Goal: Entertainment & Leisure: Consume media (video, audio)

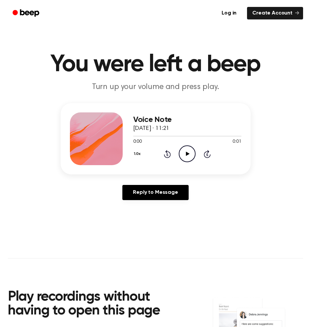
click at [184, 156] on icon "Play Audio" at bounding box center [187, 153] width 17 height 17
click at [183, 151] on icon "Play Audio" at bounding box center [187, 153] width 17 height 17
click at [183, 152] on icon "Play Audio" at bounding box center [187, 153] width 17 height 17
click at [179, 147] on icon "Play Audio" at bounding box center [187, 153] width 17 height 17
click at [186, 155] on icon at bounding box center [188, 154] width 4 height 4
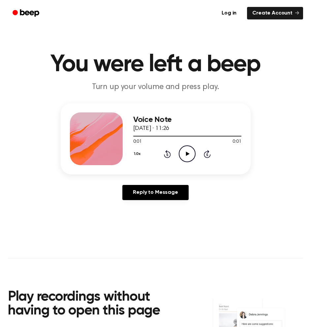
click at [191, 152] on icon "Play Audio" at bounding box center [187, 153] width 17 height 17
click at [186, 149] on icon "Play Audio" at bounding box center [187, 153] width 17 height 17
click at [189, 153] on icon "Play Audio" at bounding box center [187, 153] width 17 height 17
click at [190, 149] on icon "Play Audio" at bounding box center [187, 153] width 17 height 17
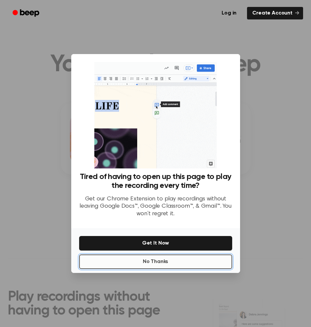
click at [183, 259] on button "No Thanks" at bounding box center [155, 261] width 153 height 14
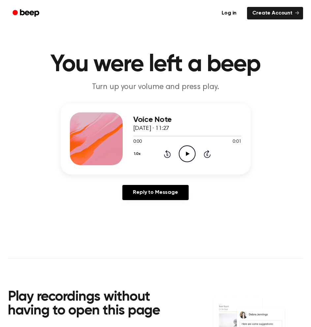
click at [186, 154] on icon at bounding box center [188, 154] width 4 height 4
click at [187, 151] on icon "Play Audio" at bounding box center [187, 153] width 17 height 17
click at [186, 154] on icon at bounding box center [188, 154] width 4 height 4
click at [195, 150] on div "1.0x Rewind 5 seconds Play Audio Skip 5 seconds" at bounding box center [187, 153] width 108 height 17
click at [193, 150] on icon "Play Audio" at bounding box center [187, 153] width 17 height 17
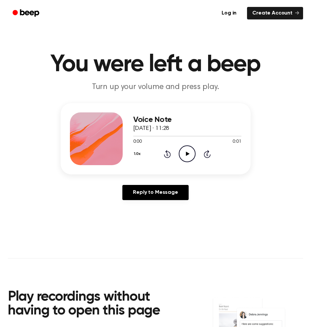
click at [184, 153] on icon "Play Audio" at bounding box center [187, 153] width 17 height 17
click at [193, 157] on icon "Play Audio" at bounding box center [187, 153] width 17 height 17
click at [184, 156] on icon "Play Audio" at bounding box center [187, 153] width 17 height 17
click at [188, 155] on icon "Play Audio" at bounding box center [187, 153] width 17 height 17
click at [189, 152] on icon "Play Audio" at bounding box center [187, 153] width 17 height 17
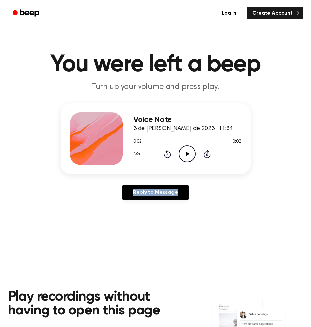
drag, startPoint x: 187, startPoint y: 155, endPoint x: 158, endPoint y: 17, distance: 141.4
click at [194, 183] on div "Voice Note 3 de julio de 2023 · 11:34 0:02 0:02 Your browser does not support t…" at bounding box center [155, 154] width 295 height 102
click at [191, 154] on icon "Play Audio" at bounding box center [187, 153] width 17 height 17
click at [185, 160] on icon "Pause Audio" at bounding box center [187, 153] width 17 height 17
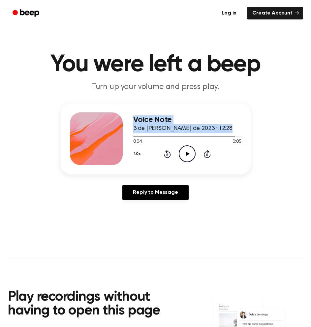
drag, startPoint x: 233, startPoint y: 136, endPoint x: 127, endPoint y: 136, distance: 105.1
click at [127, 136] on div "Voice Note 3 de julio de 2023 · 12:28 0:04 0:05 Your browser does not support t…" at bounding box center [156, 138] width 190 height 71
click at [135, 137] on div at bounding box center [187, 135] width 108 height 5
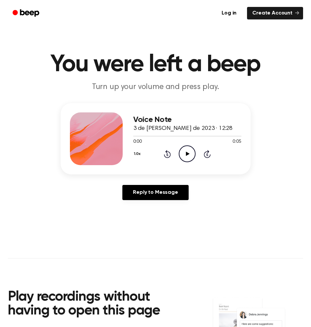
drag, startPoint x: 186, startPoint y: 153, endPoint x: 181, endPoint y: 91, distance: 62.2
click at [186, 153] on icon at bounding box center [188, 154] width 4 height 4
click at [190, 154] on icon "Play Audio" at bounding box center [187, 153] width 17 height 17
click at [189, 155] on icon "Play Audio" at bounding box center [187, 153] width 17 height 17
click at [184, 152] on icon "Play Audio" at bounding box center [187, 153] width 17 height 17
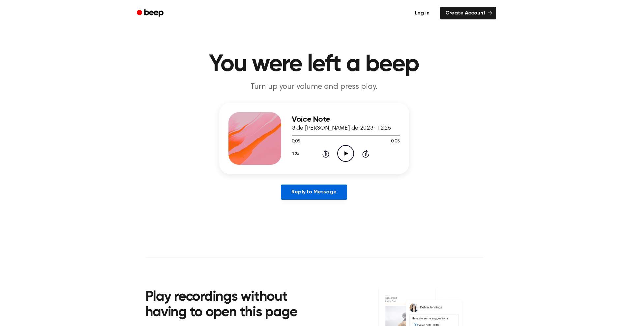
drag, startPoint x: 374, startPoint y: 120, endPoint x: 310, endPoint y: 193, distance: 96.9
click at [310, 193] on link "Reply to Message" at bounding box center [314, 192] width 66 height 15
click at [310, 152] on icon at bounding box center [346, 154] width 4 height 4
click at [341, 152] on icon "Play Audio" at bounding box center [345, 153] width 17 height 17
click at [341, 154] on icon "Play Audio" at bounding box center [345, 153] width 17 height 17
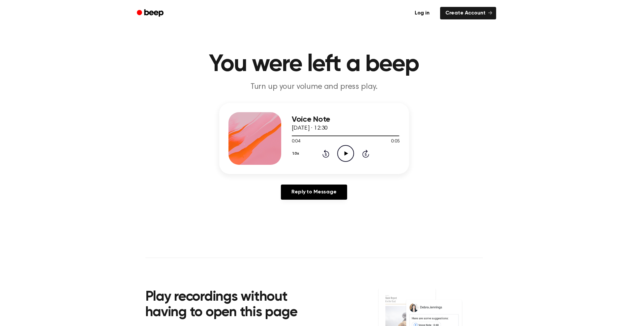
click at [341, 149] on icon "Play Audio" at bounding box center [345, 153] width 17 height 17
click at [348, 151] on icon "Play Audio" at bounding box center [345, 153] width 17 height 17
click at [343, 152] on icon "Play Audio" at bounding box center [345, 153] width 17 height 17
click at [348, 153] on icon "Play Audio" at bounding box center [345, 153] width 17 height 17
click at [346, 155] on icon "Play Audio" at bounding box center [345, 153] width 17 height 17
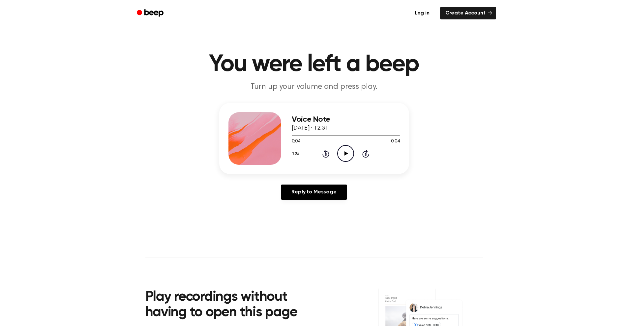
click at [341, 149] on icon "Play Audio" at bounding box center [345, 153] width 17 height 17
click at [346, 156] on icon "Play Audio" at bounding box center [345, 153] width 17 height 17
click at [343, 155] on icon "Play Audio" at bounding box center [345, 153] width 17 height 17
click at [351, 155] on icon "Play Audio" at bounding box center [345, 153] width 17 height 17
click at [351, 153] on icon "Play Audio" at bounding box center [345, 153] width 17 height 17
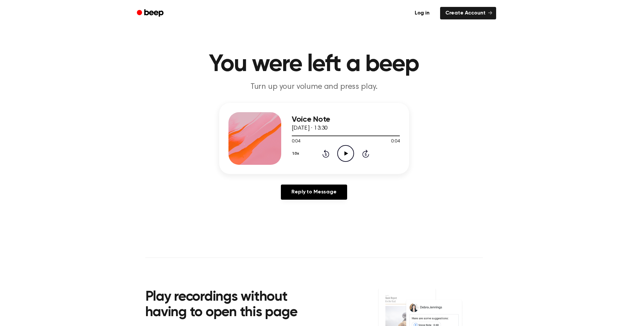
click at [345, 154] on icon at bounding box center [346, 154] width 4 height 4
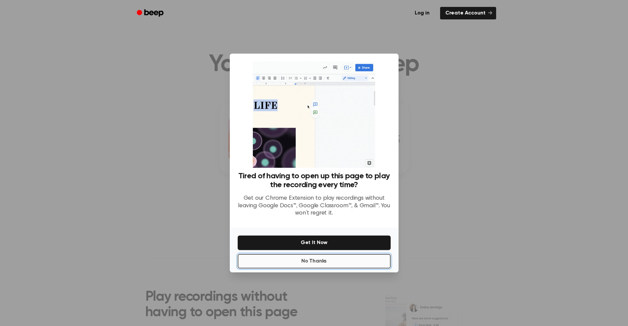
click at [312, 258] on button "No Thanks" at bounding box center [314, 261] width 153 height 14
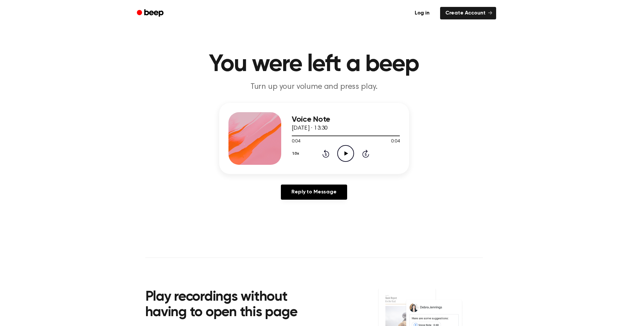
click at [343, 156] on icon "Play Audio" at bounding box center [345, 153] width 17 height 17
drag, startPoint x: 343, startPoint y: 154, endPoint x: 119, endPoint y: 13, distance: 264.6
click at [338, 150] on icon "Play Audio" at bounding box center [345, 153] width 17 height 17
click at [345, 156] on icon "Play Audio" at bounding box center [345, 153] width 17 height 17
click at [344, 153] on icon at bounding box center [346, 154] width 4 height 4
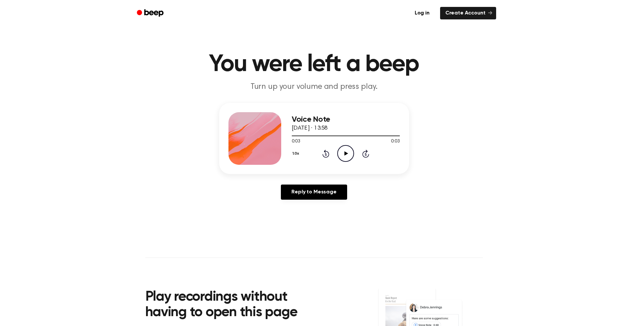
click at [343, 149] on icon "Play Audio" at bounding box center [345, 153] width 17 height 17
click at [343, 158] on icon "Play Audio" at bounding box center [345, 153] width 17 height 17
click at [346, 156] on icon "Play Audio" at bounding box center [345, 153] width 17 height 17
click at [340, 153] on icon "Play Audio" at bounding box center [345, 153] width 17 height 17
click at [345, 154] on icon at bounding box center [346, 154] width 4 height 4
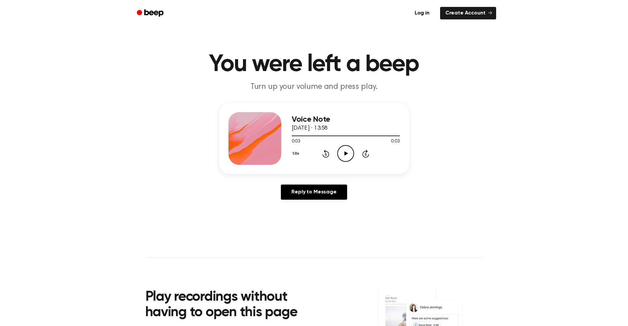
click at [345, 154] on icon at bounding box center [346, 154] width 4 height 4
click at [351, 155] on icon "Play Audio" at bounding box center [345, 153] width 17 height 17
click at [348, 159] on icon "Play Audio" at bounding box center [345, 153] width 17 height 17
click at [346, 150] on icon "Play Audio" at bounding box center [345, 153] width 17 height 17
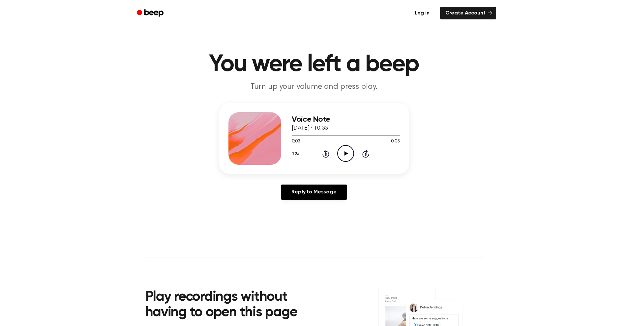
click at [343, 157] on icon "Play Audio" at bounding box center [345, 153] width 17 height 17
click at [343, 157] on icon "Pause Audio" at bounding box center [345, 153] width 17 height 17
click at [347, 156] on icon "Play Audio" at bounding box center [345, 153] width 17 height 17
click at [342, 154] on icon "Play Audio" at bounding box center [345, 153] width 17 height 17
click at [342, 154] on icon "Pause Audio" at bounding box center [345, 153] width 17 height 17
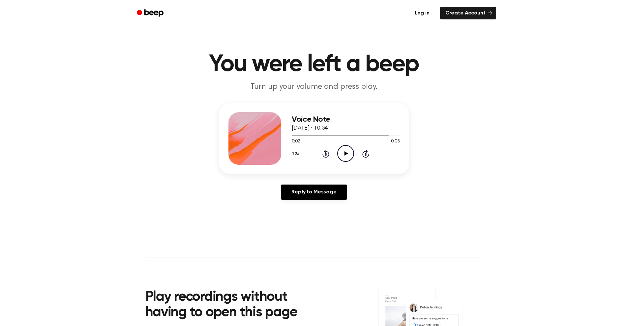
click at [342, 154] on icon "Play Audio" at bounding box center [345, 153] width 17 height 17
click at [345, 153] on icon at bounding box center [346, 154] width 4 height 4
click at [343, 155] on icon "Play Audio" at bounding box center [345, 153] width 17 height 17
click at [342, 149] on icon "Play Audio" at bounding box center [345, 153] width 17 height 17
click at [342, 155] on icon "Play Audio" at bounding box center [345, 153] width 17 height 17
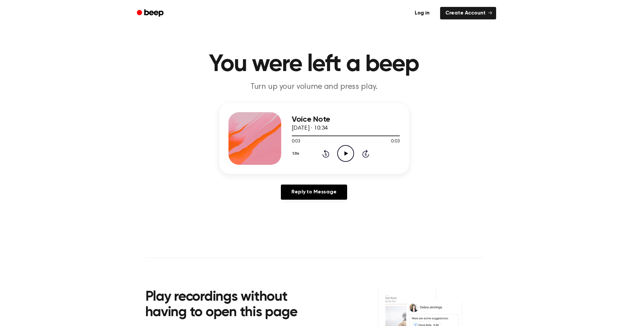
click at [343, 152] on icon "Play Audio" at bounding box center [345, 153] width 17 height 17
click at [345, 156] on icon "Play Audio" at bounding box center [345, 153] width 17 height 17
click at [342, 147] on circle at bounding box center [345, 154] width 16 height 16
click at [344, 155] on icon at bounding box center [346, 154] width 4 height 4
click at [341, 156] on icon "Play Audio" at bounding box center [345, 153] width 17 height 17
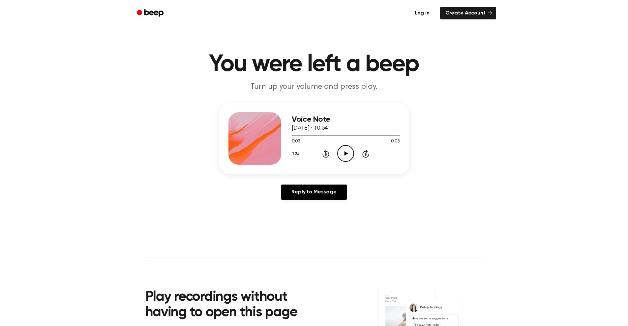
click at [350, 155] on icon "Play Audio" at bounding box center [345, 153] width 17 height 17
click at [345, 152] on icon at bounding box center [346, 154] width 4 height 4
click at [344, 149] on icon "Play Audio" at bounding box center [345, 153] width 17 height 17
click at [339, 154] on icon "Play Audio" at bounding box center [345, 153] width 17 height 17
click at [344, 155] on icon "Play Audio" at bounding box center [345, 153] width 17 height 17
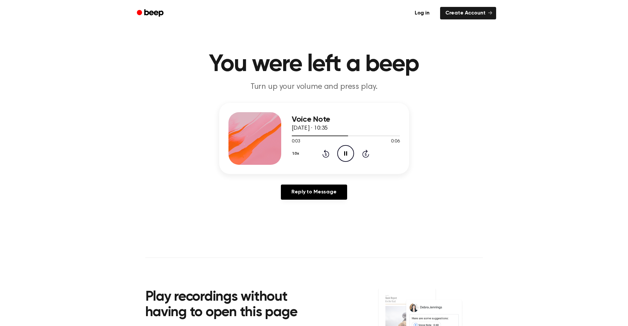
click at [344, 155] on icon at bounding box center [345, 154] width 3 height 4
click at [344, 155] on icon "Play Audio" at bounding box center [345, 153] width 17 height 17
click at [346, 157] on icon "Play Audio" at bounding box center [345, 153] width 17 height 17
click at [346, 157] on icon "Pause Audio" at bounding box center [345, 153] width 17 height 17
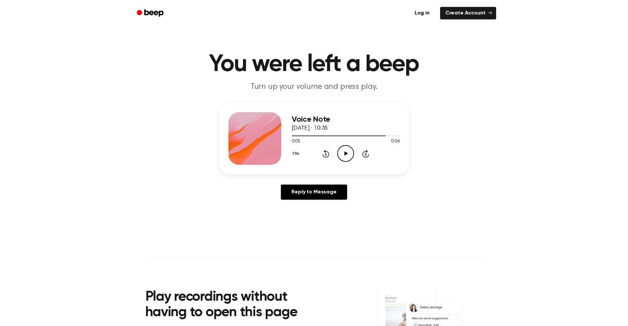
click at [345, 150] on icon "Play Audio" at bounding box center [345, 153] width 17 height 17
click at [348, 135] on div at bounding box center [346, 135] width 108 height 5
click at [344, 156] on icon "Pause Audio" at bounding box center [345, 153] width 17 height 17
click at [357, 134] on div at bounding box center [346, 135] width 108 height 5
click at [349, 156] on icon "Play Audio" at bounding box center [345, 153] width 17 height 17
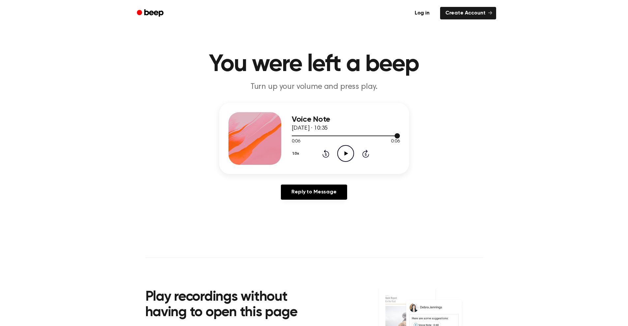
click at [360, 136] on div at bounding box center [346, 135] width 108 height 5
click at [346, 154] on icon at bounding box center [346, 154] width 4 height 4
click at [345, 150] on icon "Play Audio" at bounding box center [345, 153] width 17 height 17
click at [345, 150] on icon "Pause Audio" at bounding box center [345, 153] width 17 height 17
click at [342, 155] on icon "Play Audio" at bounding box center [345, 153] width 17 height 17
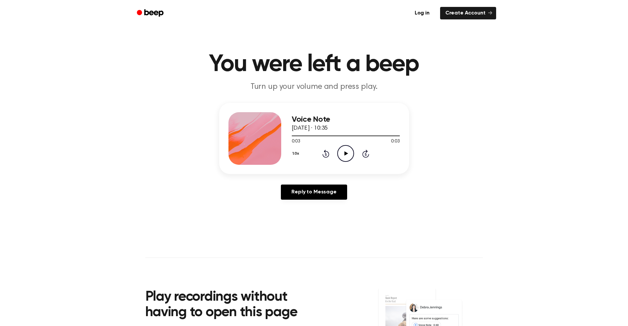
click at [342, 155] on icon "Play Audio" at bounding box center [345, 153] width 17 height 17
click at [342, 155] on icon "Pause Audio" at bounding box center [345, 153] width 17 height 17
click at [328, 135] on div at bounding box center [346, 135] width 108 height 5
click at [342, 154] on icon "Play Audio" at bounding box center [345, 153] width 17 height 17
click at [348, 145] on div "0:03 0:03" at bounding box center [346, 141] width 108 height 7
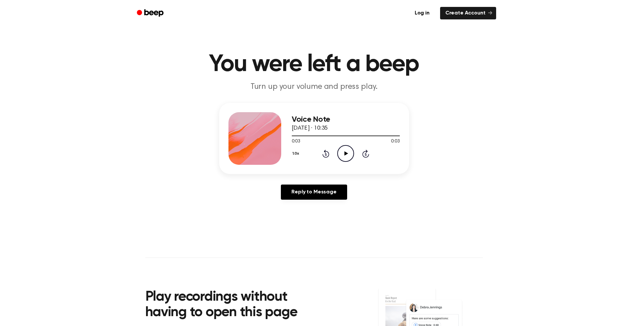
click at [346, 156] on icon "Play Audio" at bounding box center [345, 153] width 17 height 17
